Goal: Information Seeking & Learning: Learn about a topic

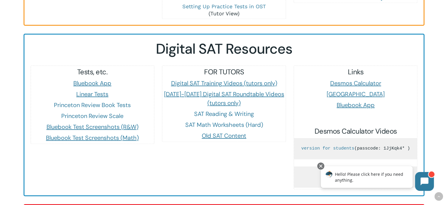
scroll to position [514, 0]
click at [222, 122] on link "SAT Math Worksheets (Hard)" at bounding box center [224, 125] width 78 height 8
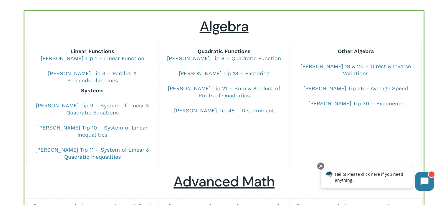
scroll to position [57, 0]
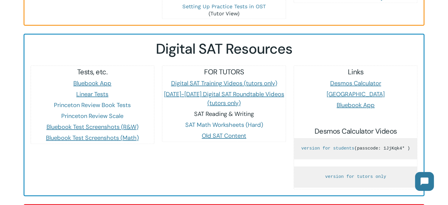
click at [216, 112] on link "SAT Reading & Writing" at bounding box center [224, 114] width 60 height 8
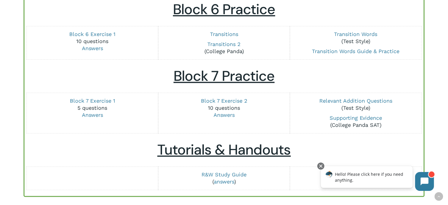
scroll to position [743, 0]
